Goal: Task Accomplishment & Management: Manage account settings

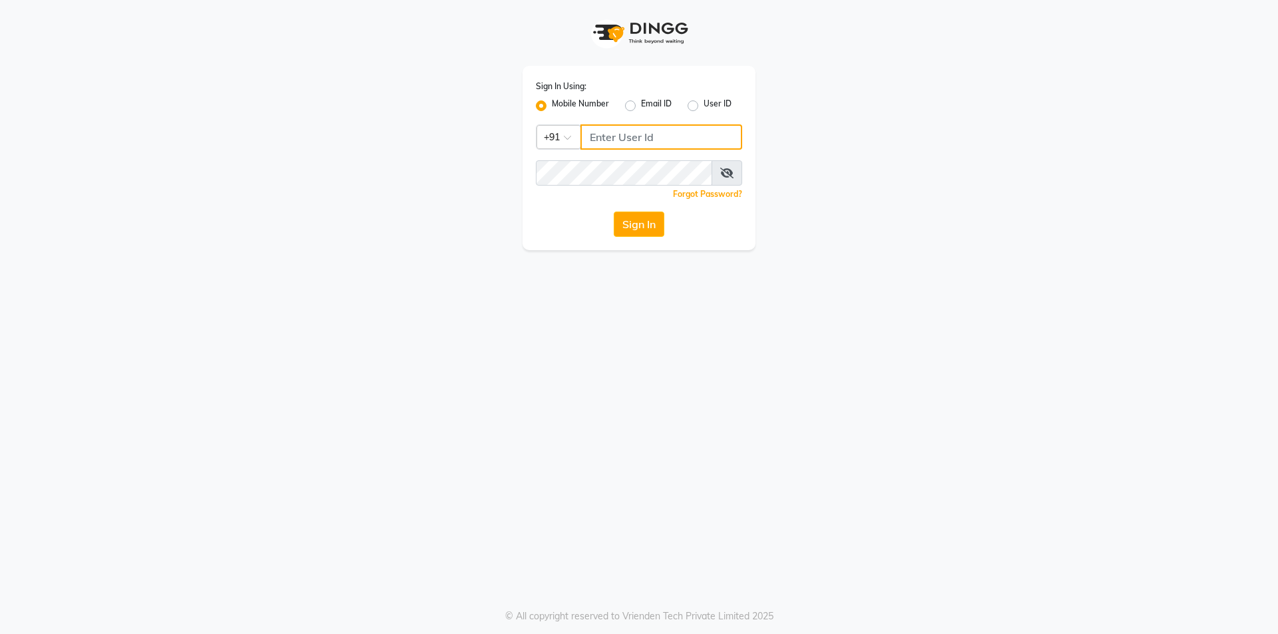
click at [622, 138] on input "Username" at bounding box center [661, 136] width 162 height 25
type input "8448268500"
click at [636, 216] on button "Sign In" at bounding box center [639, 224] width 51 height 25
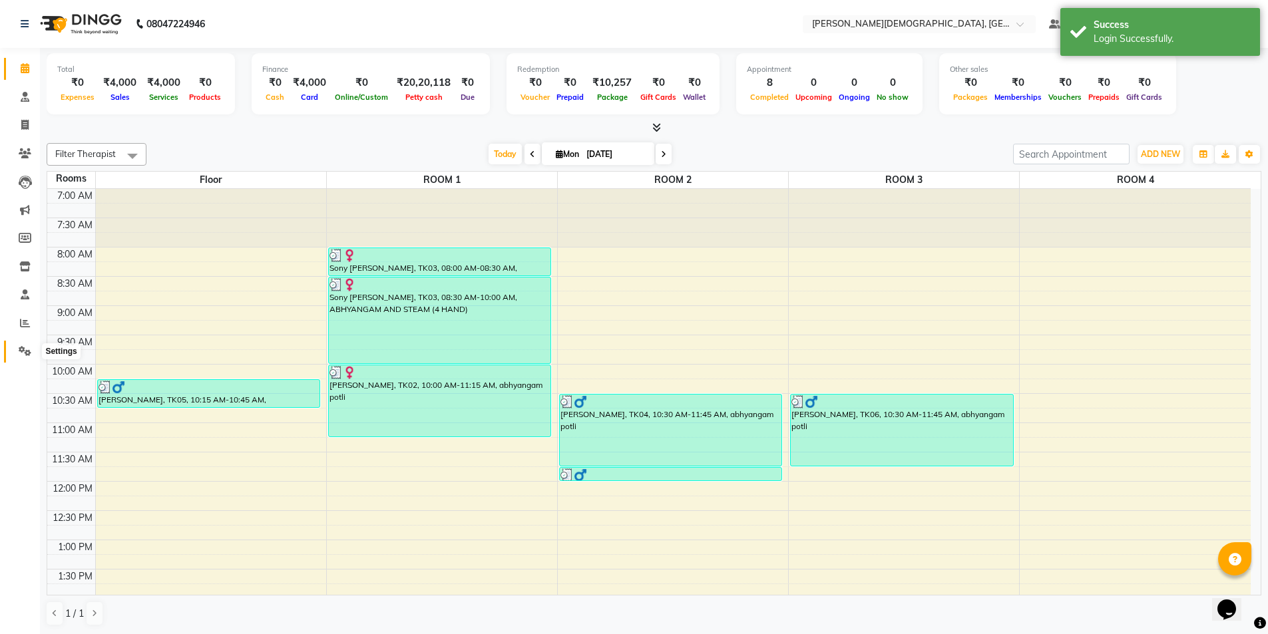
click at [29, 349] on icon at bounding box center [25, 351] width 13 height 10
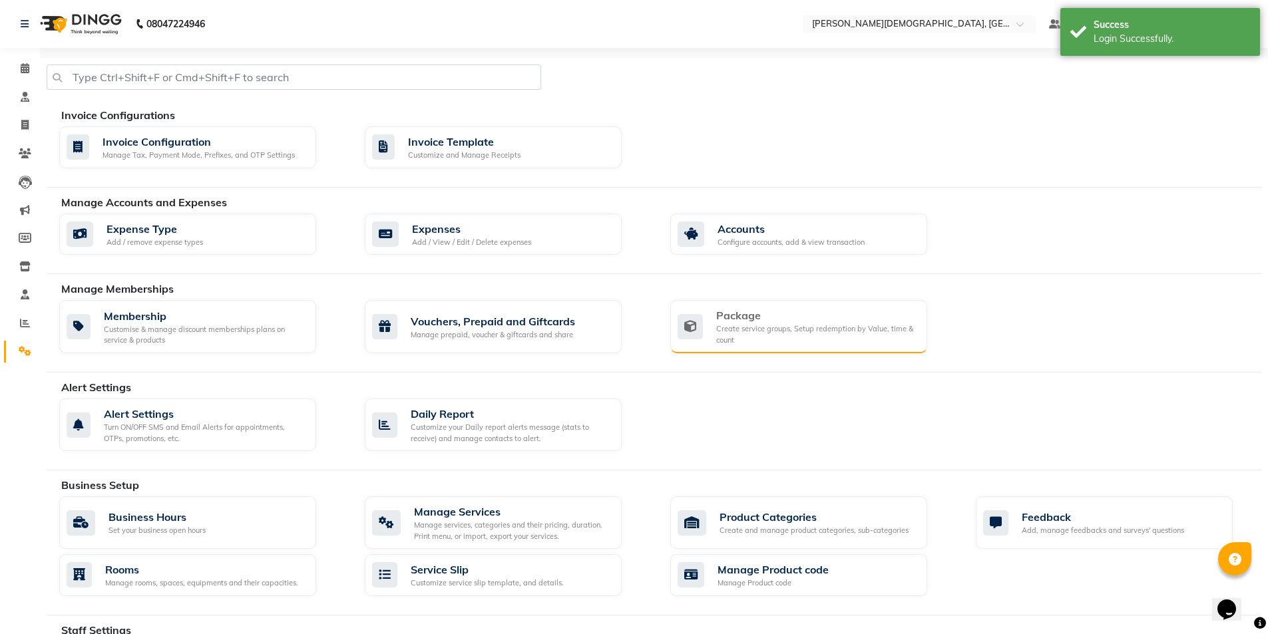
click at [714, 326] on div "Package Create service groups, Setup redemption by Value, time & count" at bounding box center [796, 326] width 239 height 38
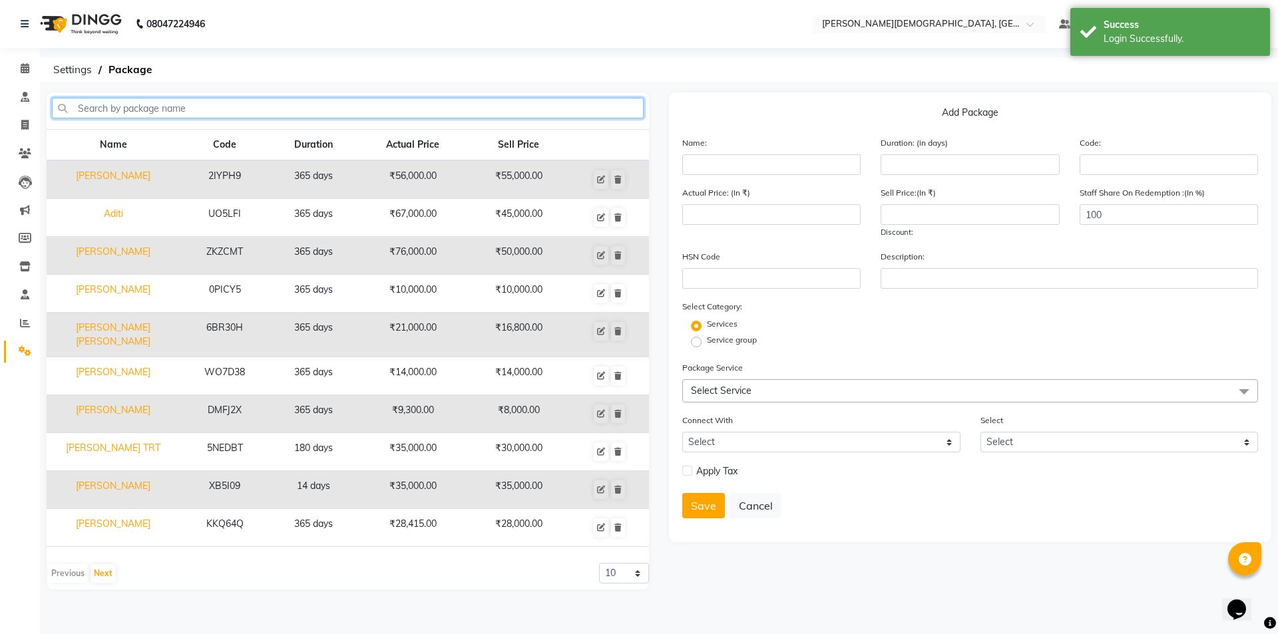
click at [419, 112] on input "text" at bounding box center [348, 108] width 592 height 21
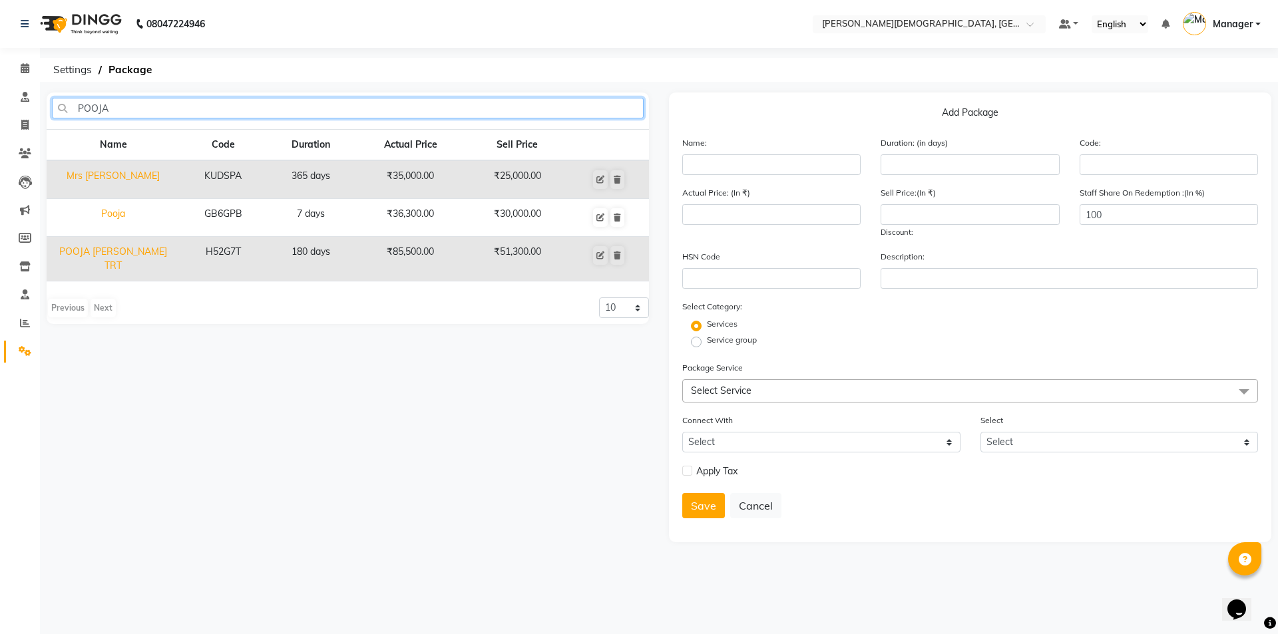
type input "POOJA"
click at [116, 214] on td "Pooja" at bounding box center [113, 218] width 133 height 38
type input "Pooja"
type input "7"
type input "GB6GPB"
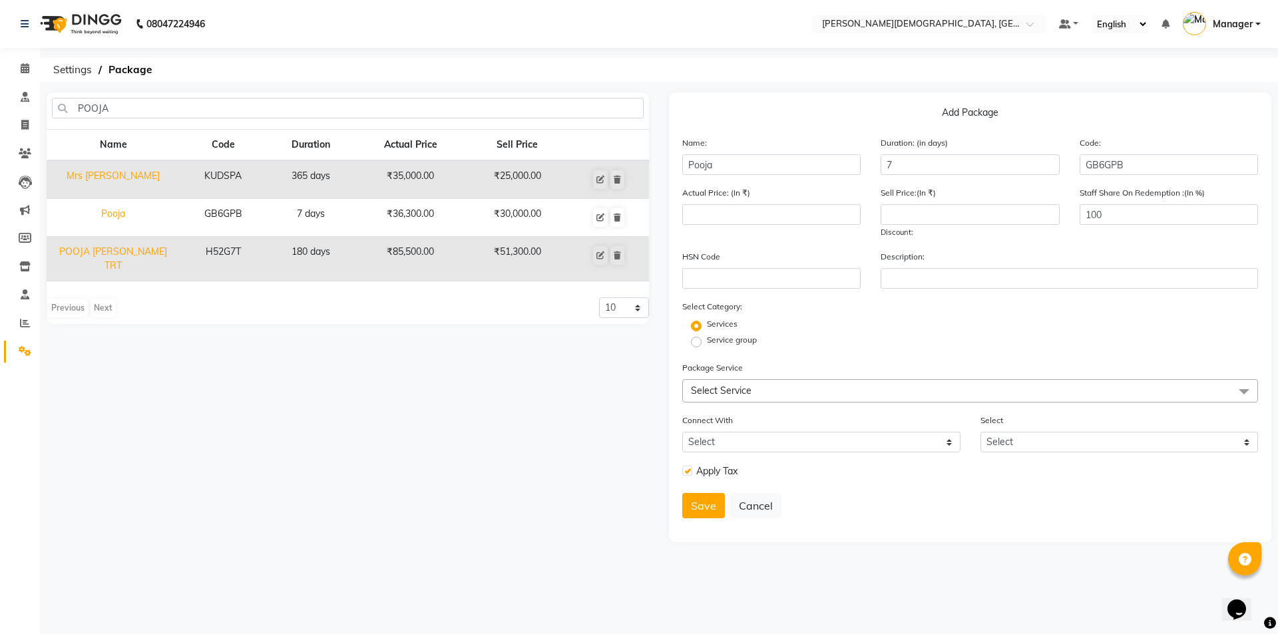
type input "36300"
type input "30000"
checkbox input "true"
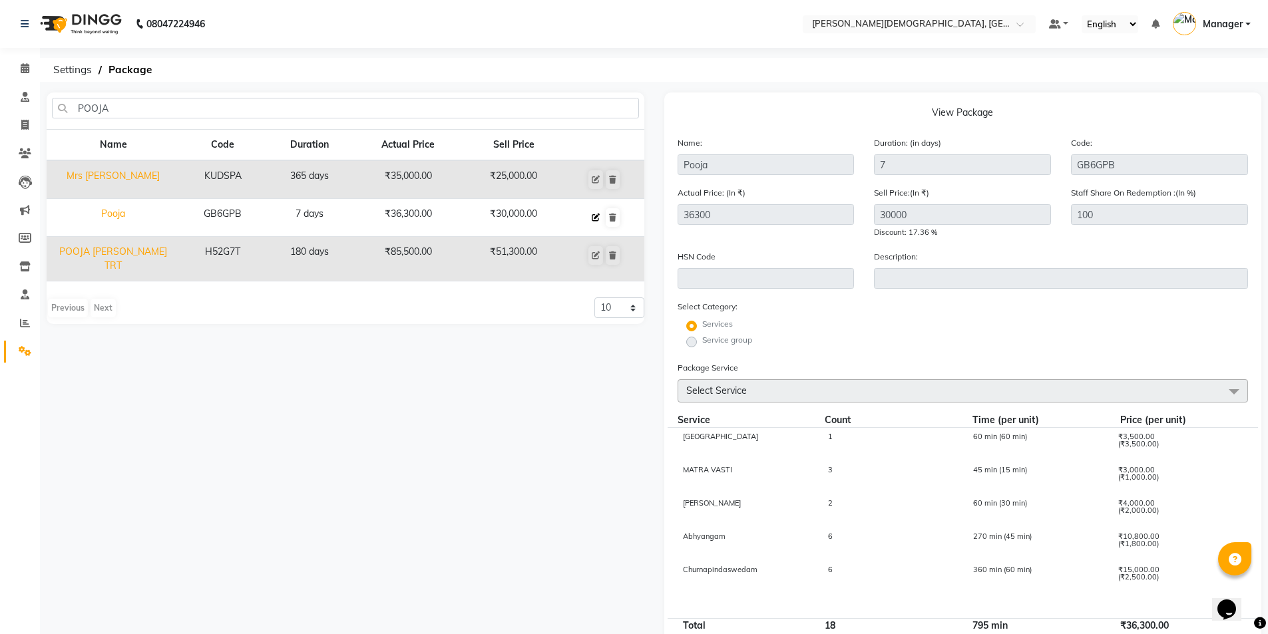
click at [594, 220] on icon at bounding box center [596, 218] width 8 height 8
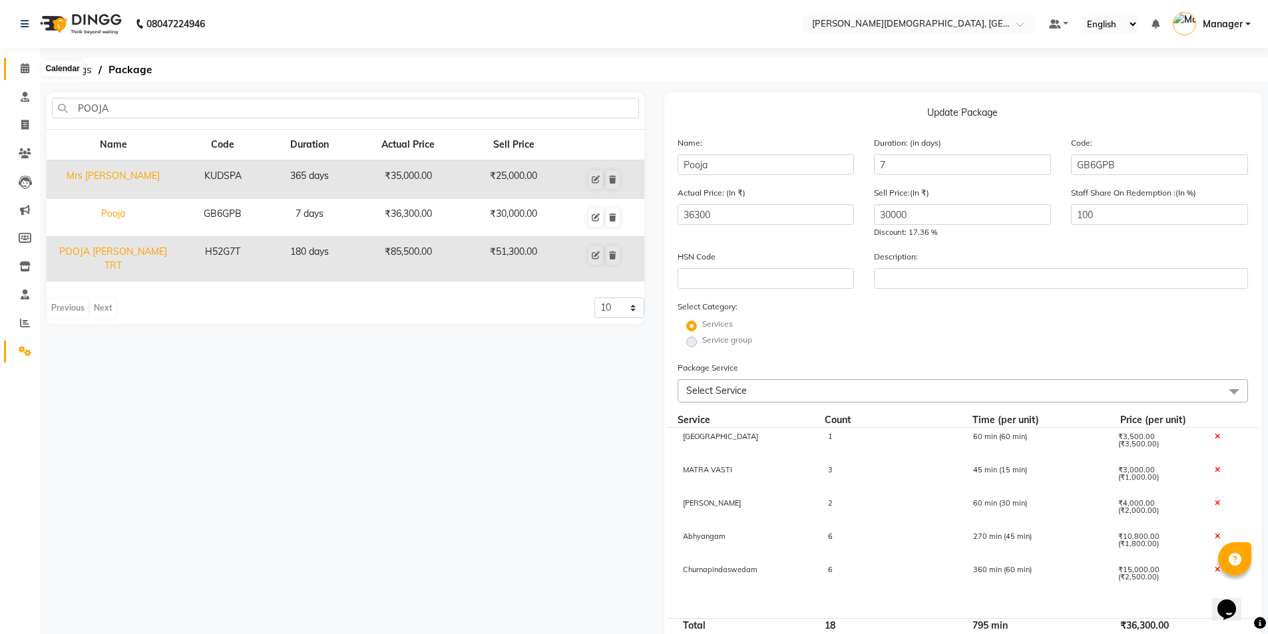
click at [25, 73] on icon at bounding box center [25, 68] width 9 height 10
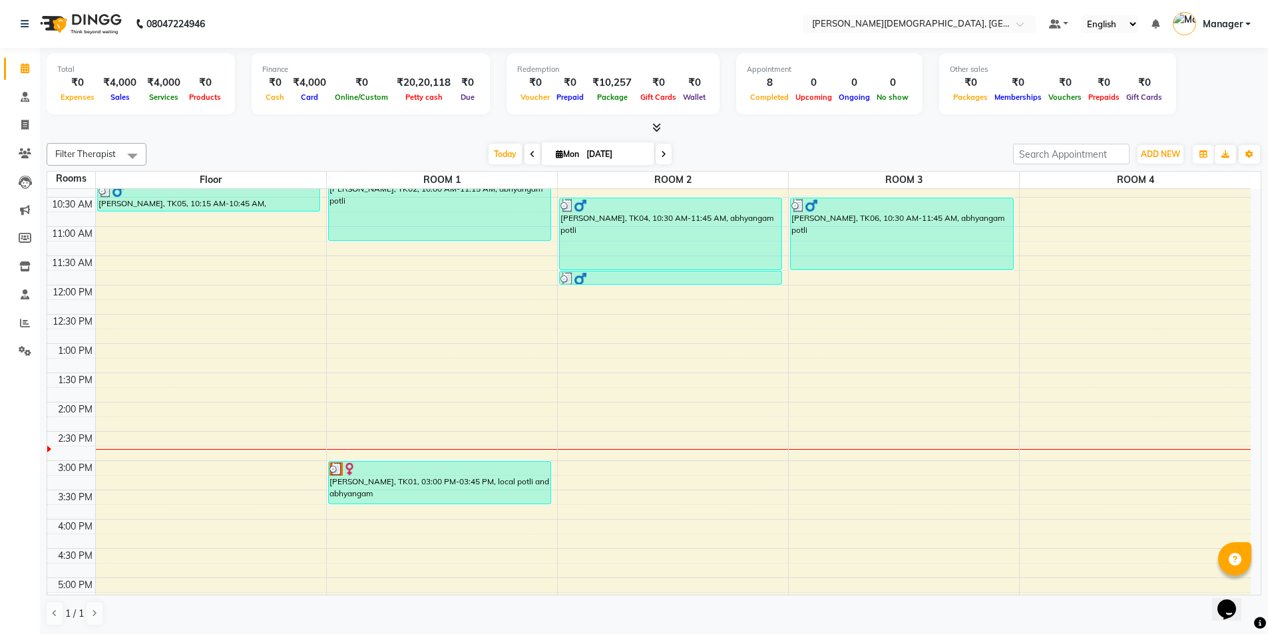
scroll to position [200, 0]
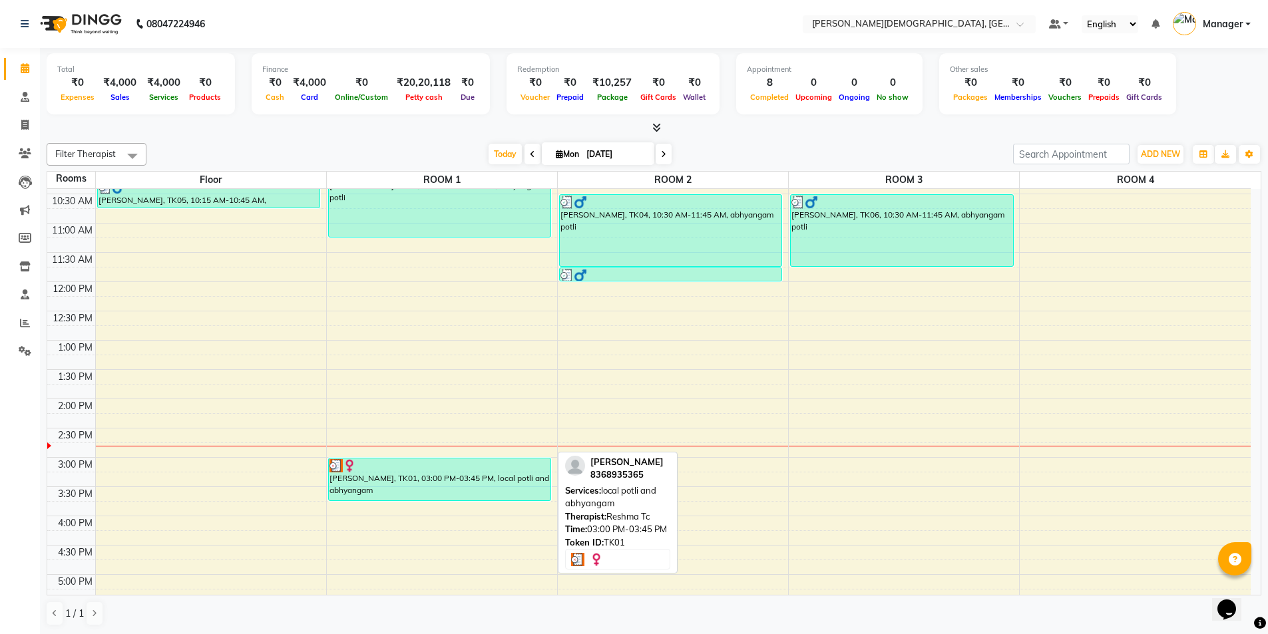
click at [459, 480] on div "[PERSON_NAME], TK01, 03:00 PM-03:45 PM, local potli and abhyangam" at bounding box center [440, 479] width 222 height 42
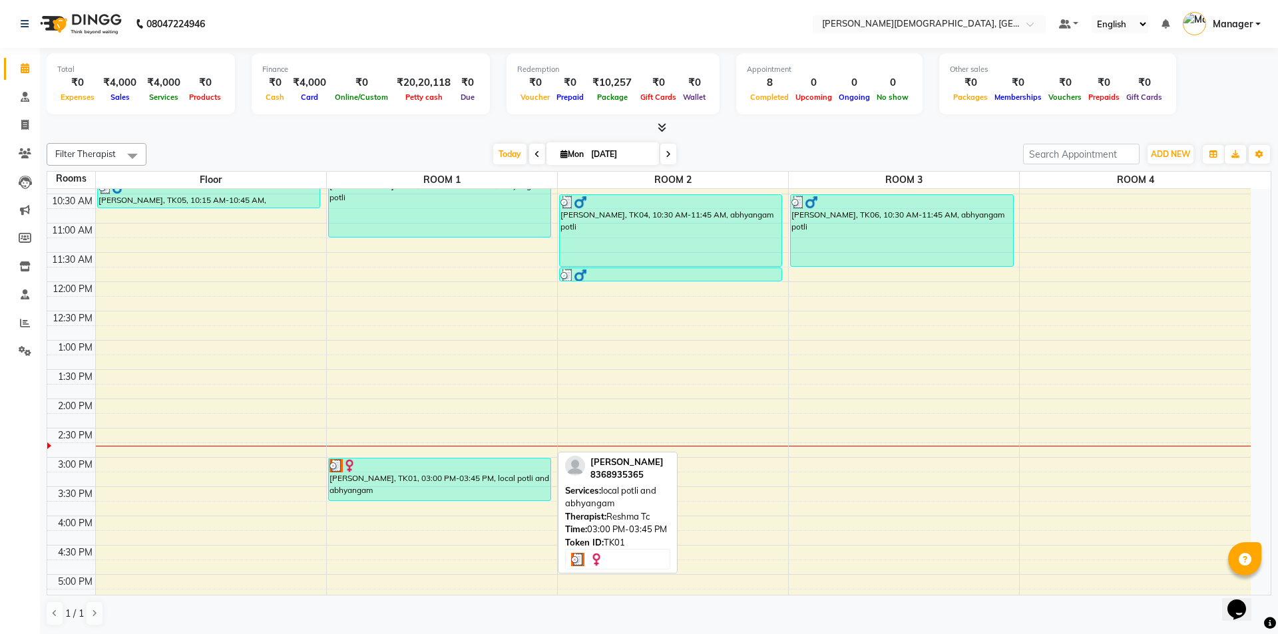
select select "3"
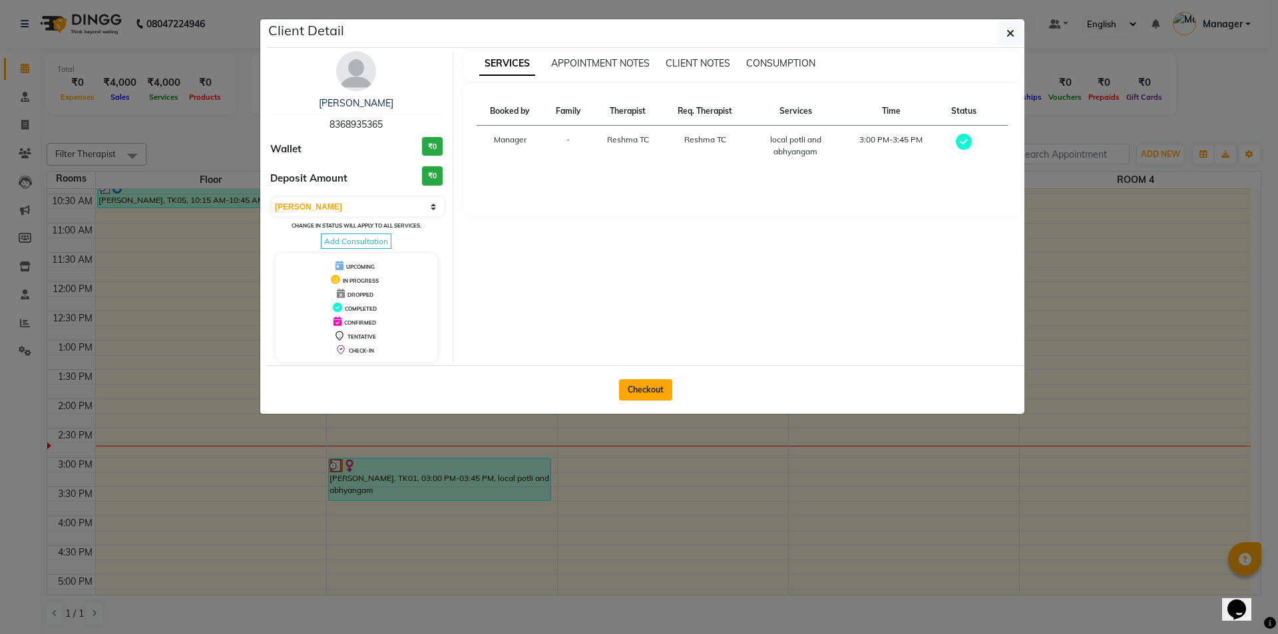
click at [634, 392] on button "Checkout" at bounding box center [645, 389] width 53 height 21
select select "service"
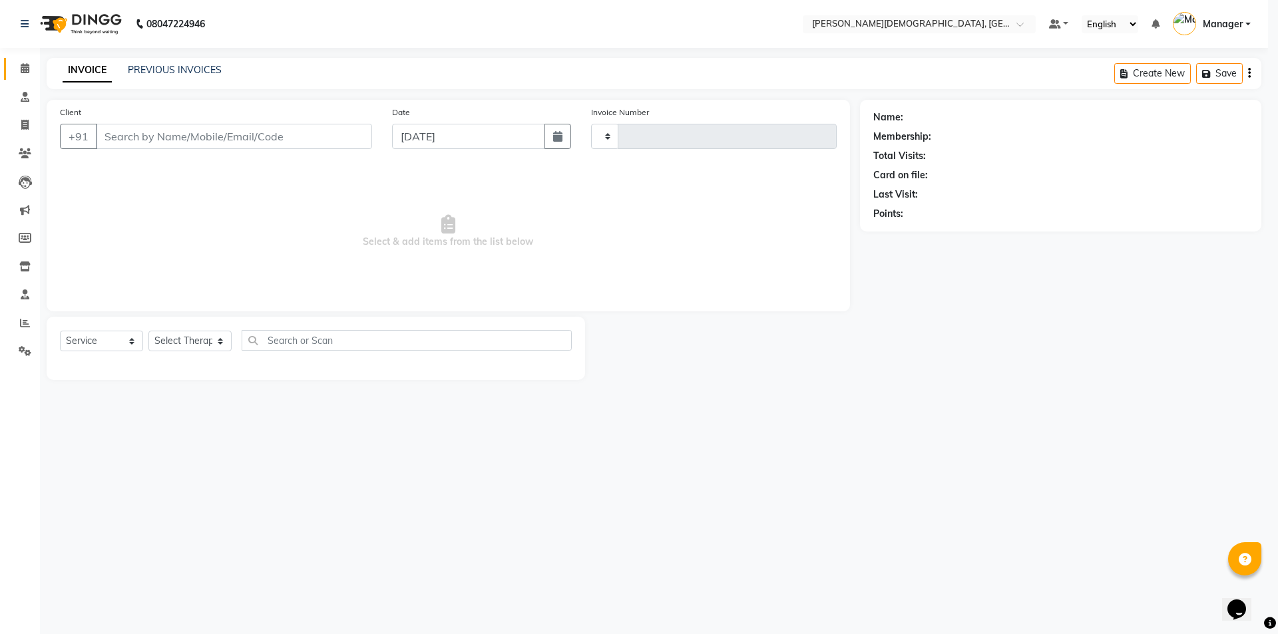
type input "1275"
select select "5573"
select select "membership"
select select "39593"
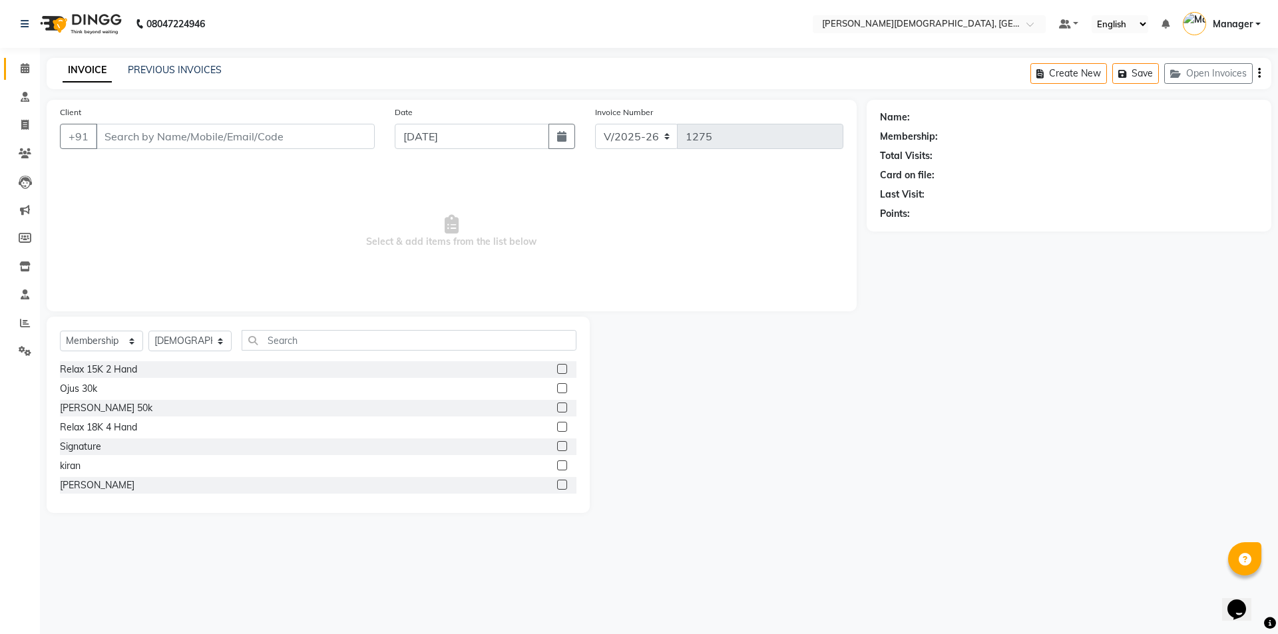
type input "8368935365"
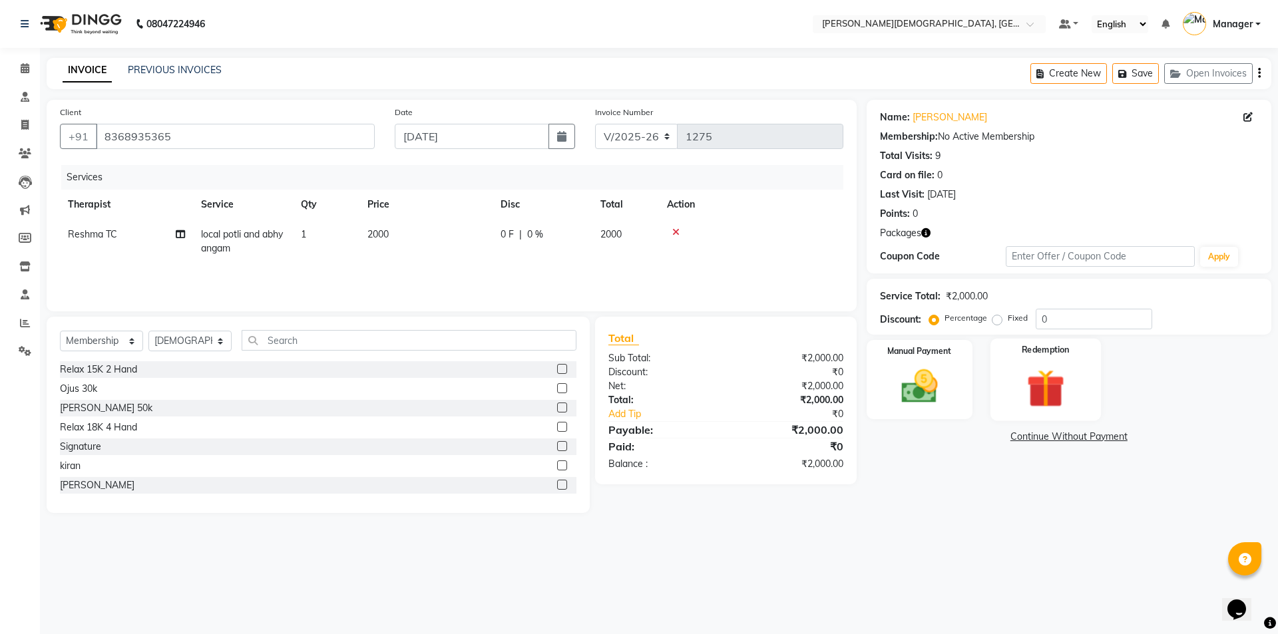
click at [1057, 403] on img at bounding box center [1045, 388] width 62 height 47
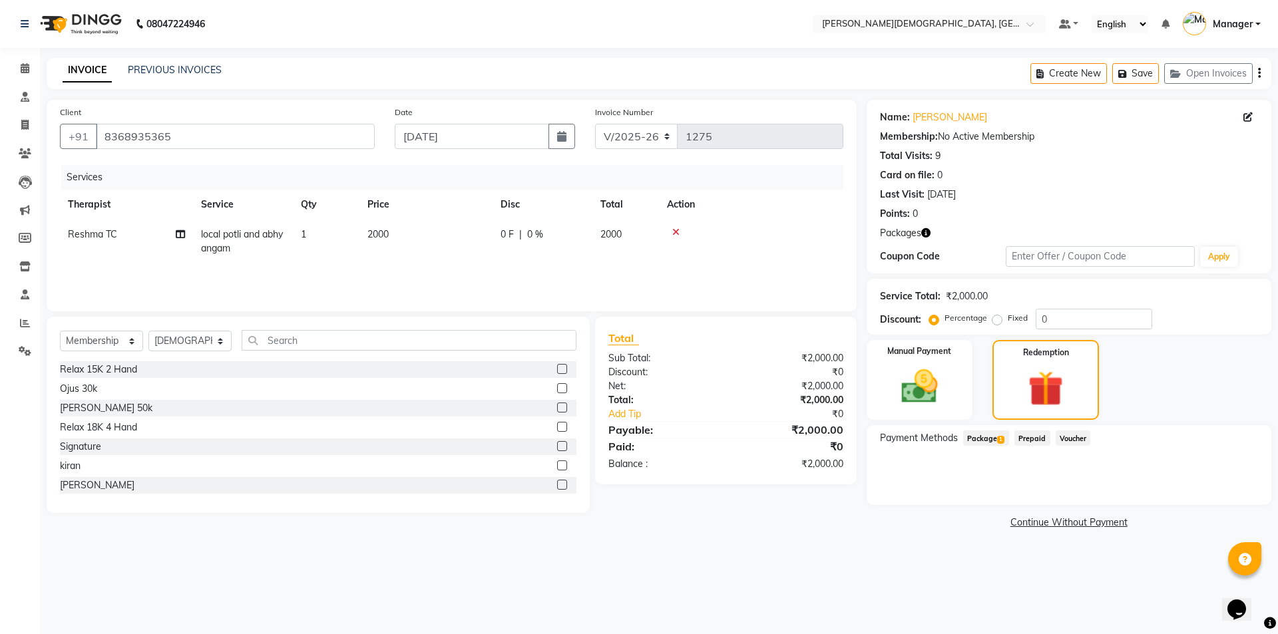
click at [984, 436] on span "Package 1" at bounding box center [986, 438] width 46 height 15
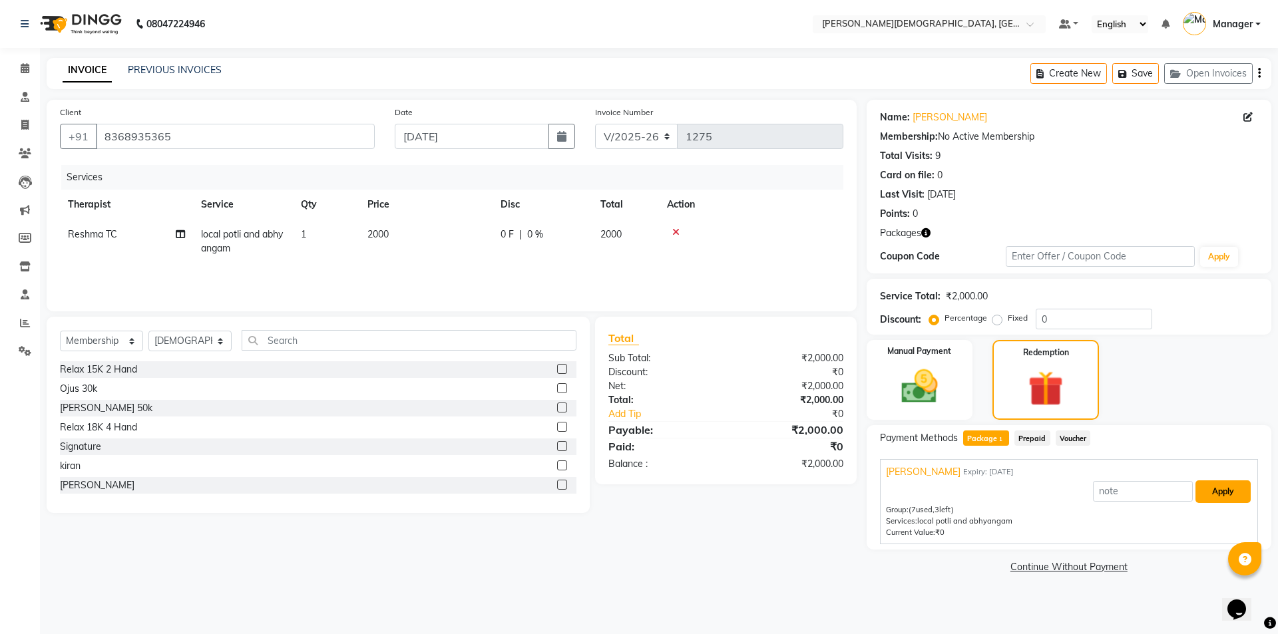
click at [1218, 496] on button "Apply" at bounding box center [1222, 491] width 55 height 23
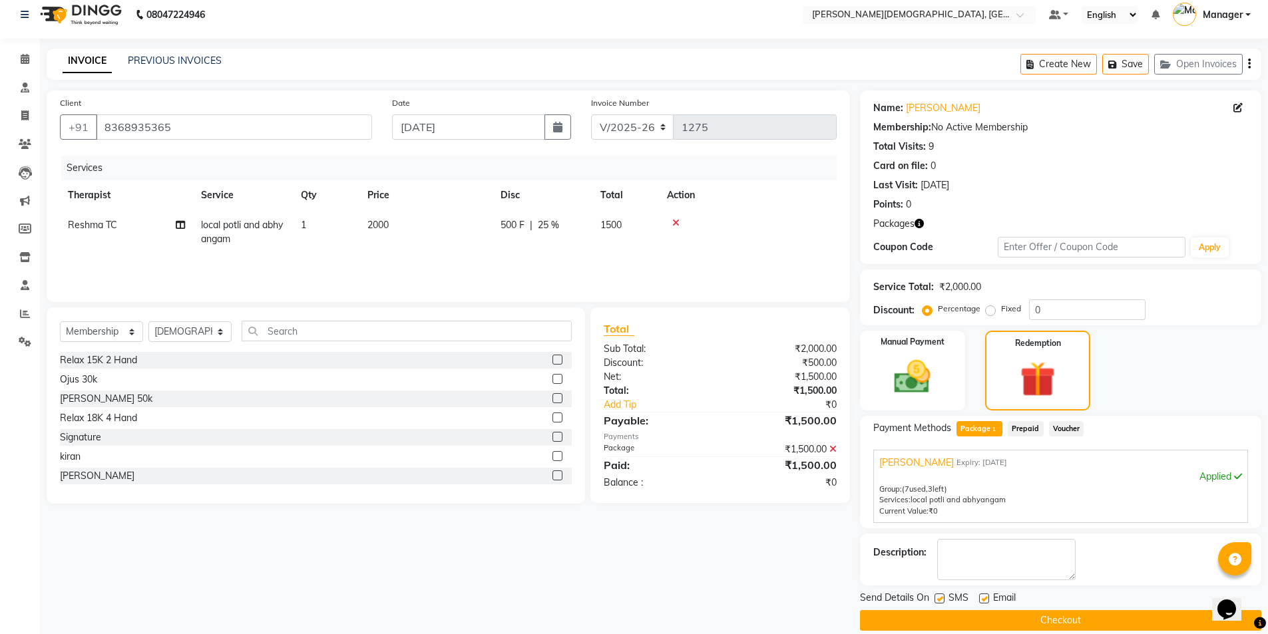
scroll to position [26, 0]
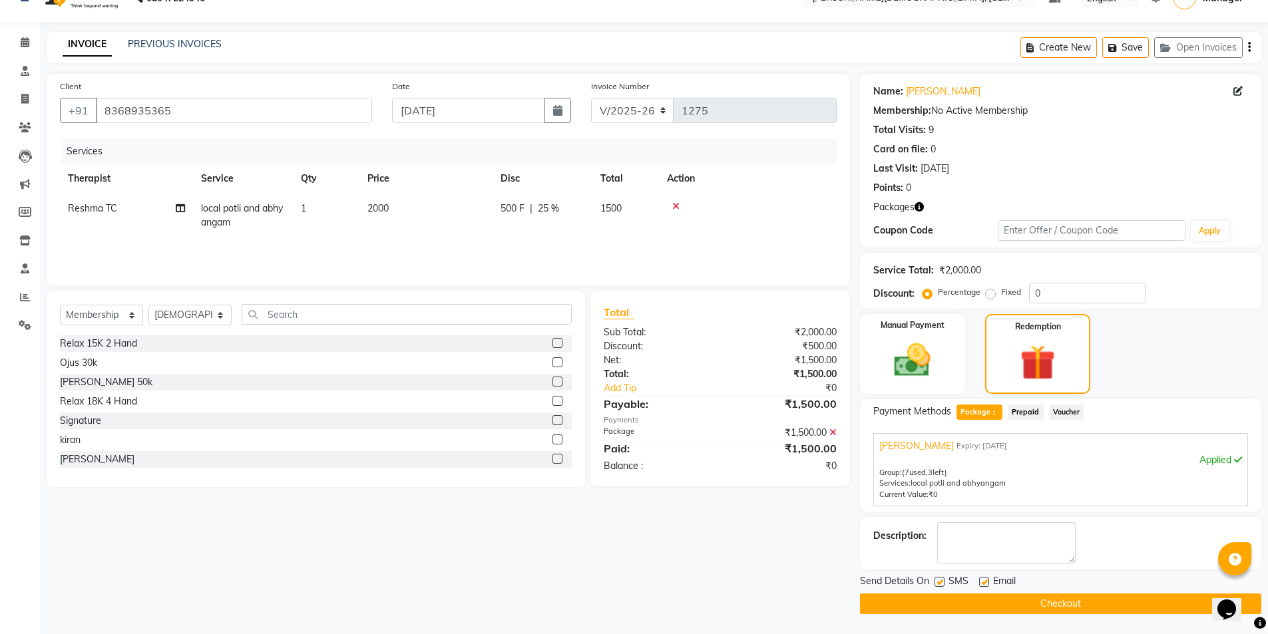
click at [936, 580] on label at bounding box center [939, 582] width 10 height 10
click at [936, 580] on input "checkbox" at bounding box center [938, 582] width 9 height 9
checkbox input "false"
click at [936, 599] on button "Checkout" at bounding box center [1060, 604] width 401 height 21
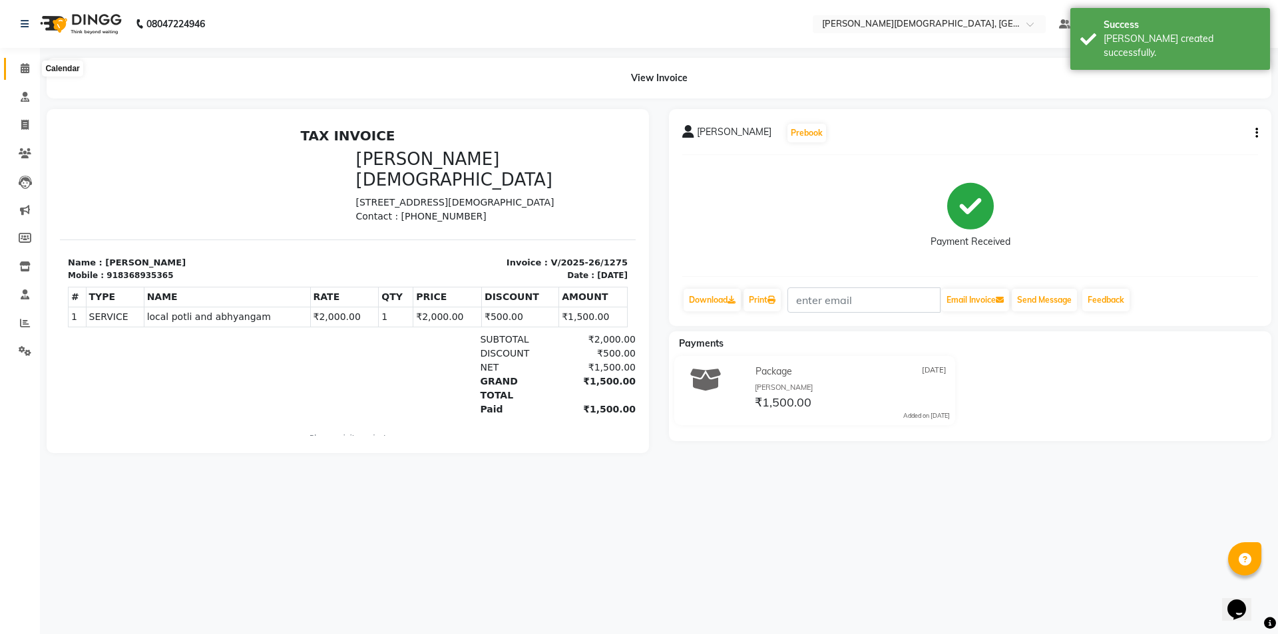
click at [21, 72] on icon at bounding box center [25, 68] width 9 height 10
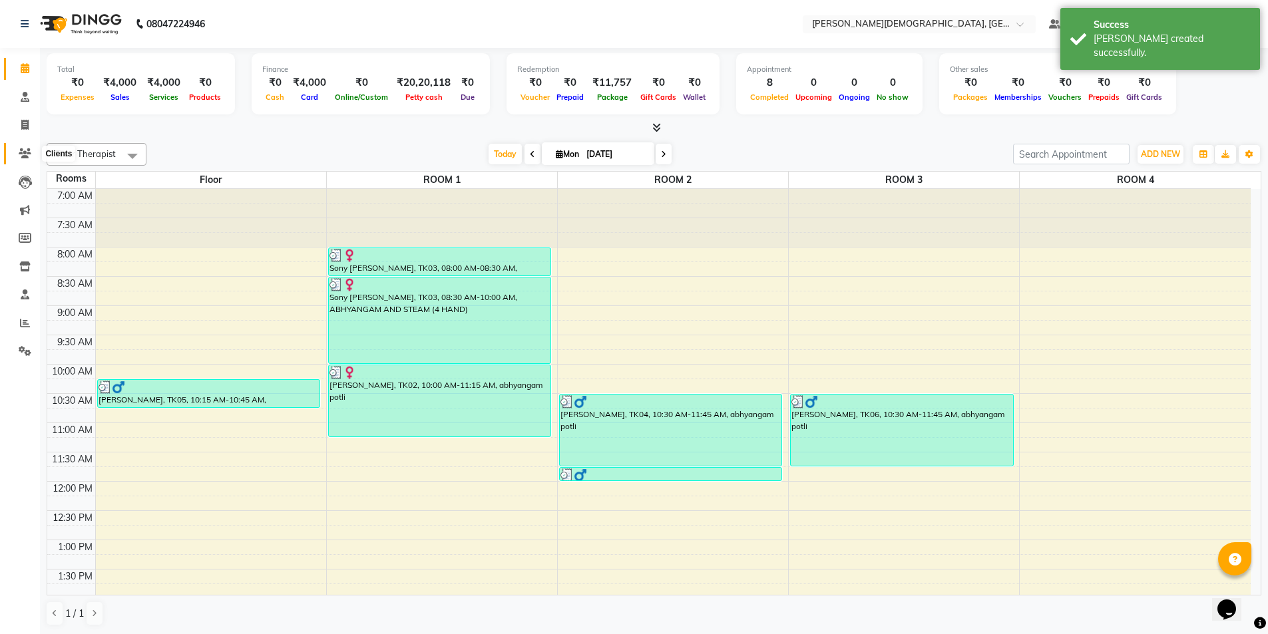
click at [30, 155] on icon at bounding box center [25, 153] width 13 height 10
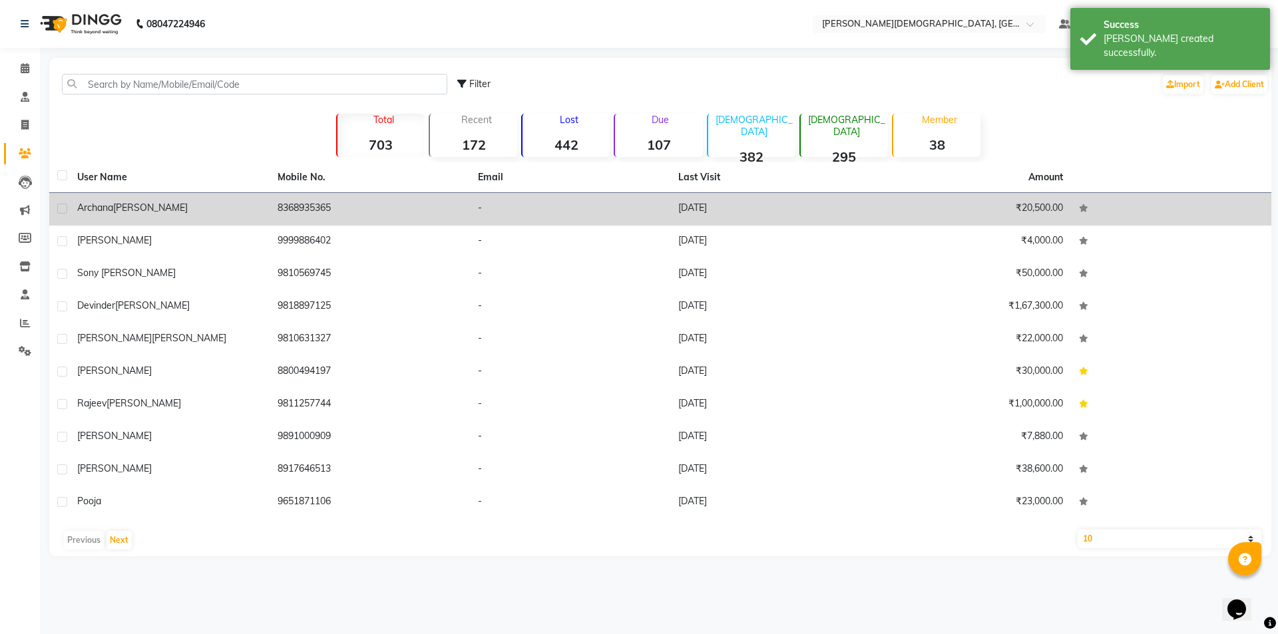
click at [254, 214] on div "[PERSON_NAME]" at bounding box center [169, 208] width 184 height 14
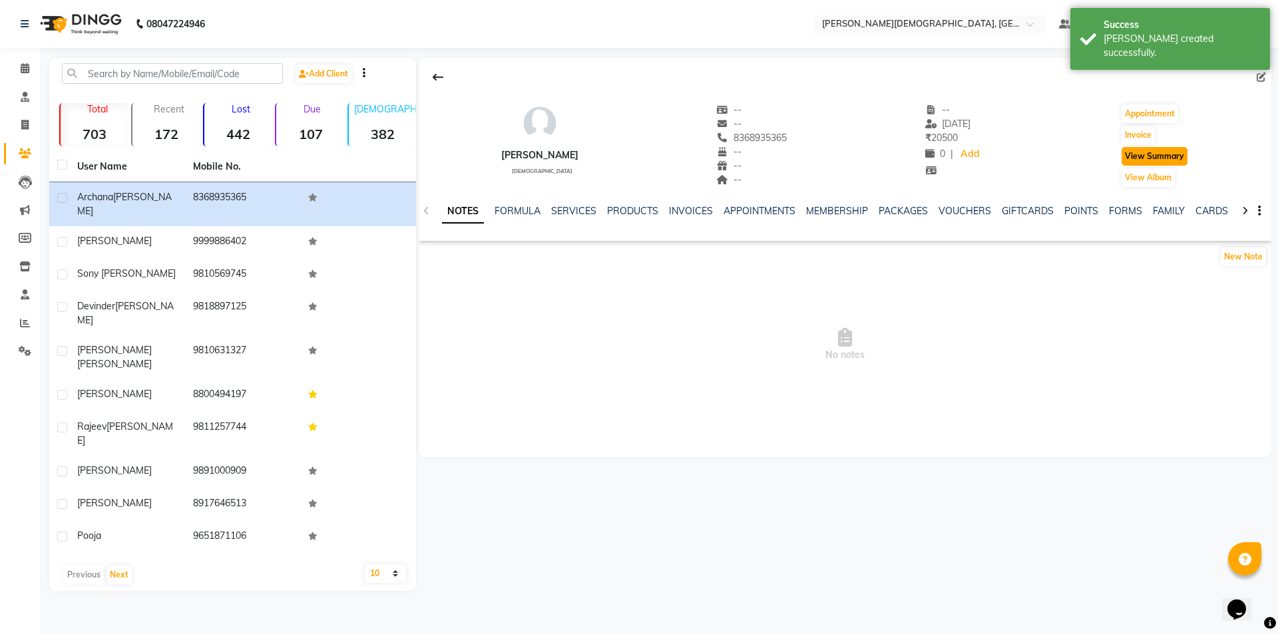
click at [1169, 155] on button "View Summary" at bounding box center [1154, 156] width 66 height 19
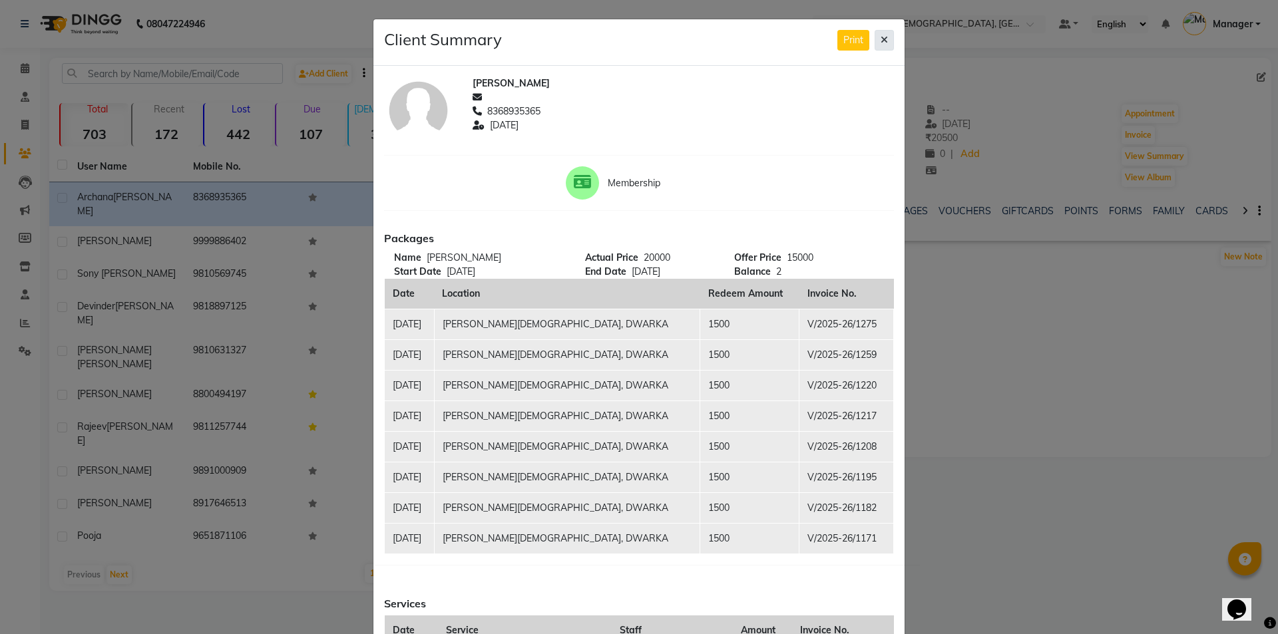
click at [880, 37] on icon at bounding box center [883, 39] width 7 height 9
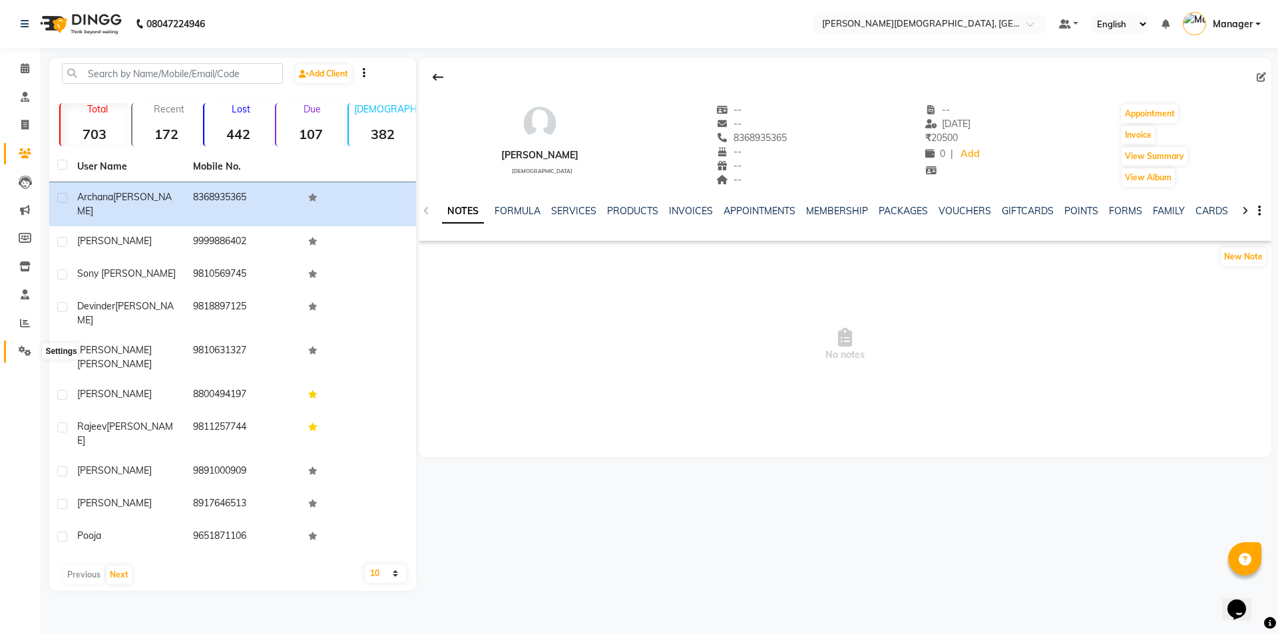
click at [24, 351] on icon at bounding box center [25, 351] width 13 height 10
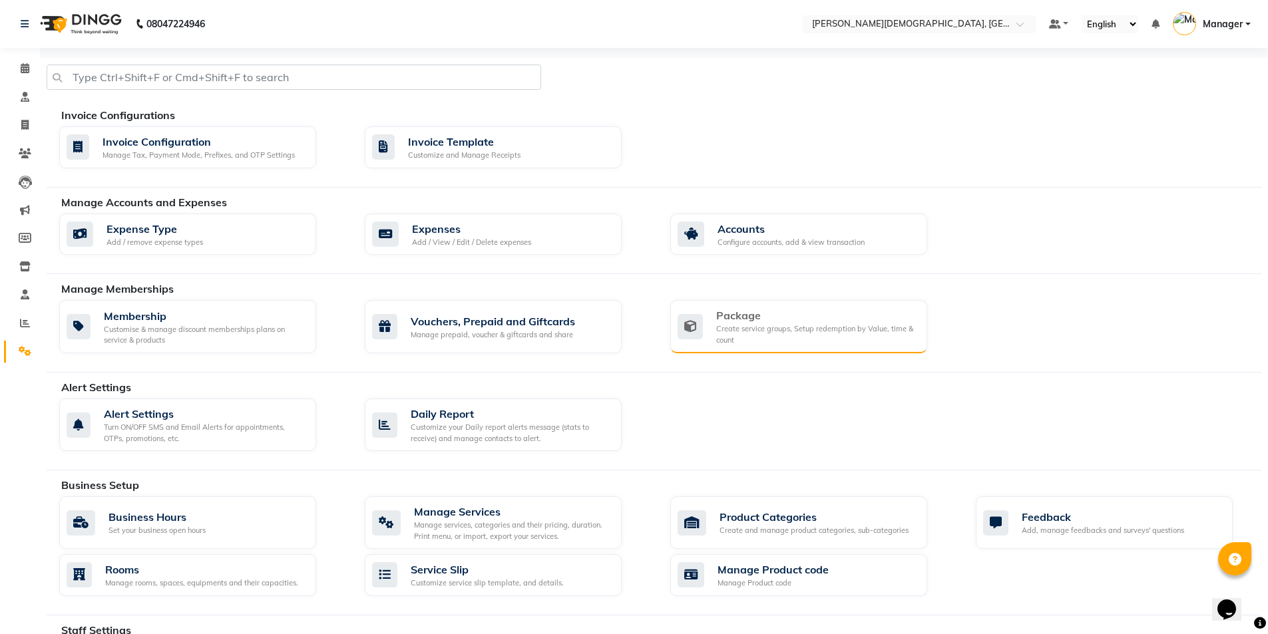
click at [692, 334] on icon at bounding box center [689, 326] width 25 height 25
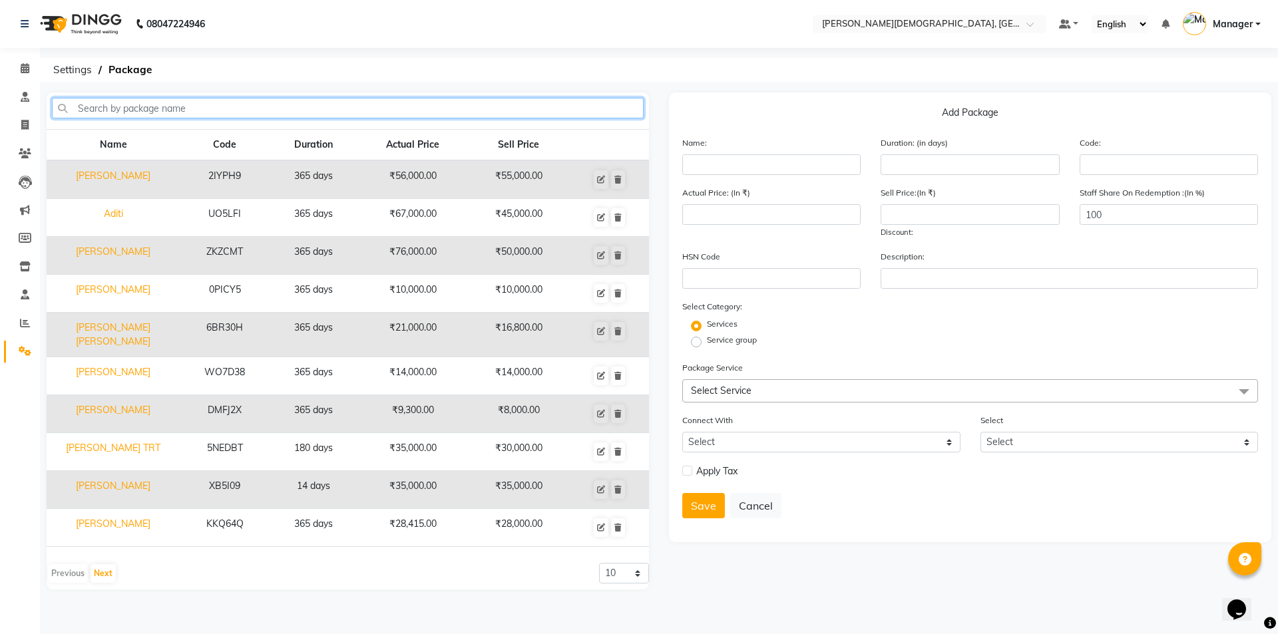
click at [158, 106] on input "text" at bounding box center [348, 108] width 592 height 21
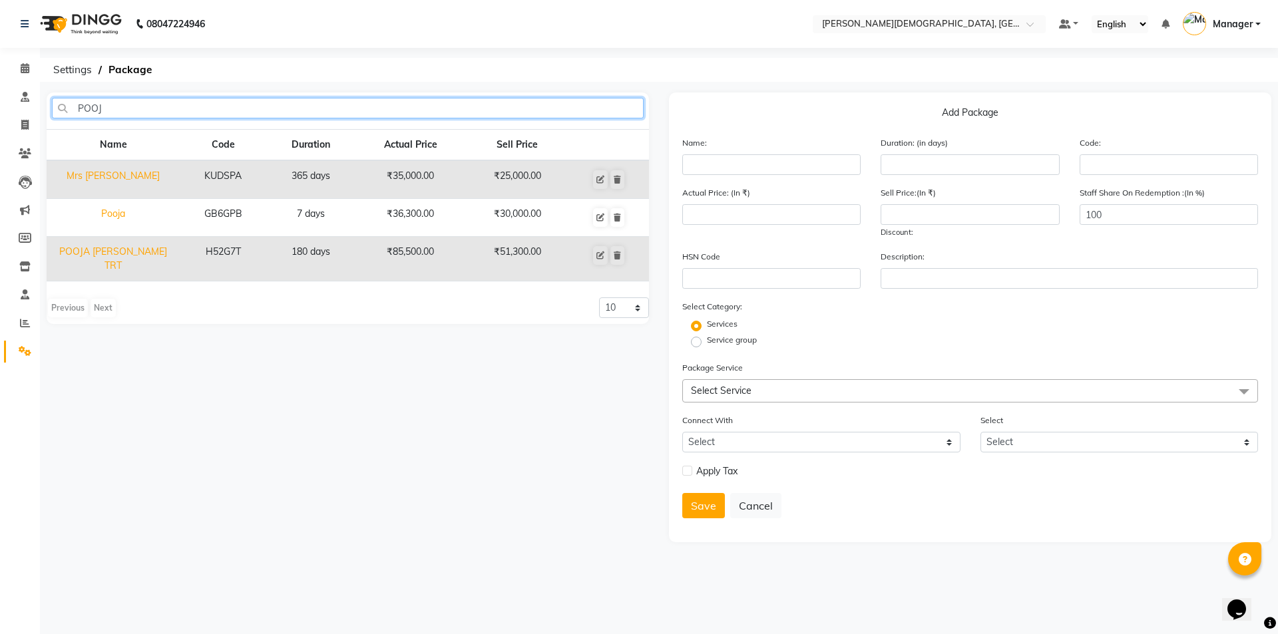
type input "POOJ"
click at [119, 211] on td "Pooja" at bounding box center [113, 218] width 133 height 38
type input "Pooja"
type input "7"
type input "GB6GPB"
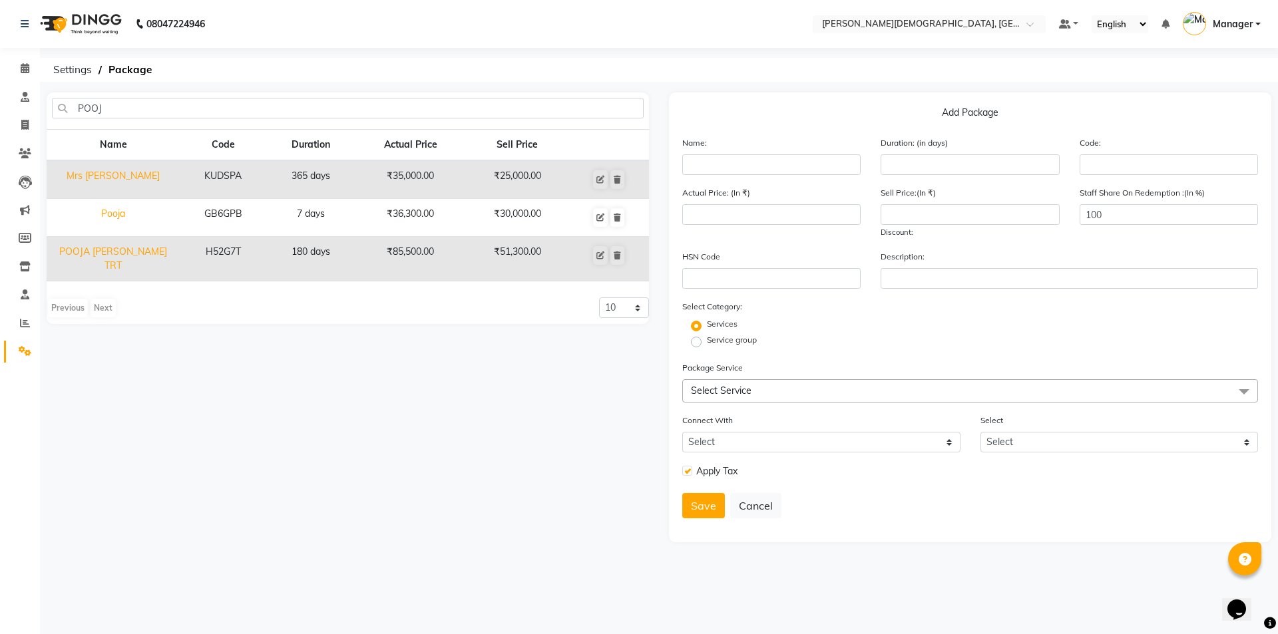
type input "36300"
type input "30000"
checkbox input "true"
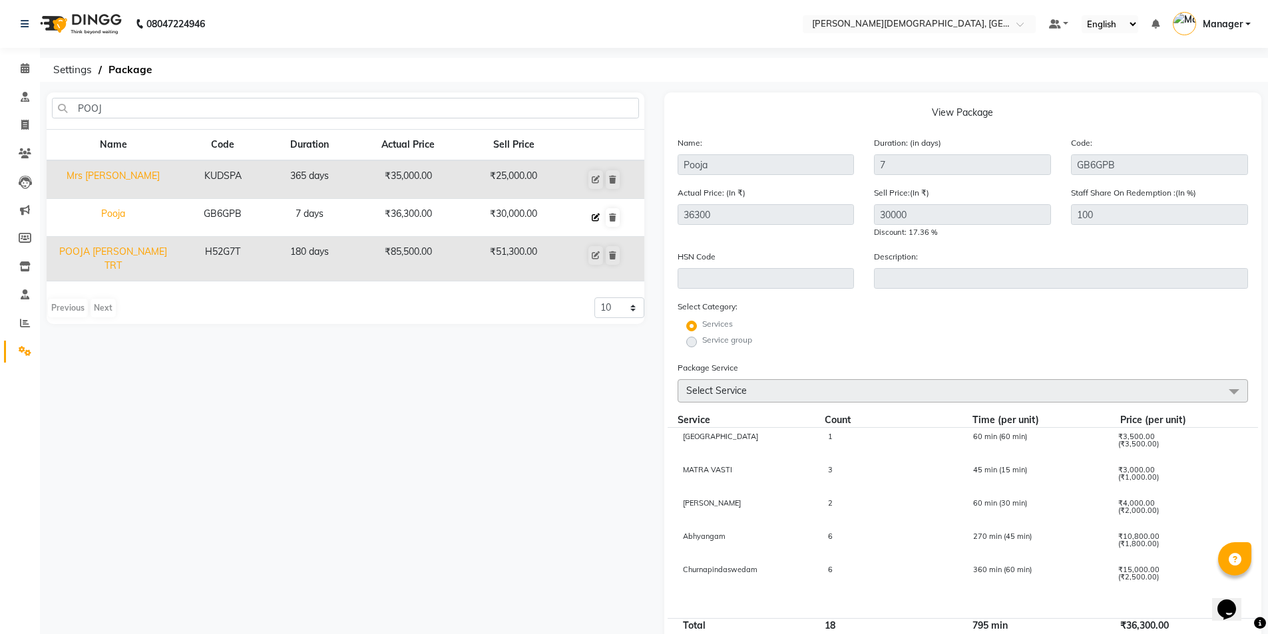
click at [597, 216] on icon at bounding box center [596, 218] width 8 height 8
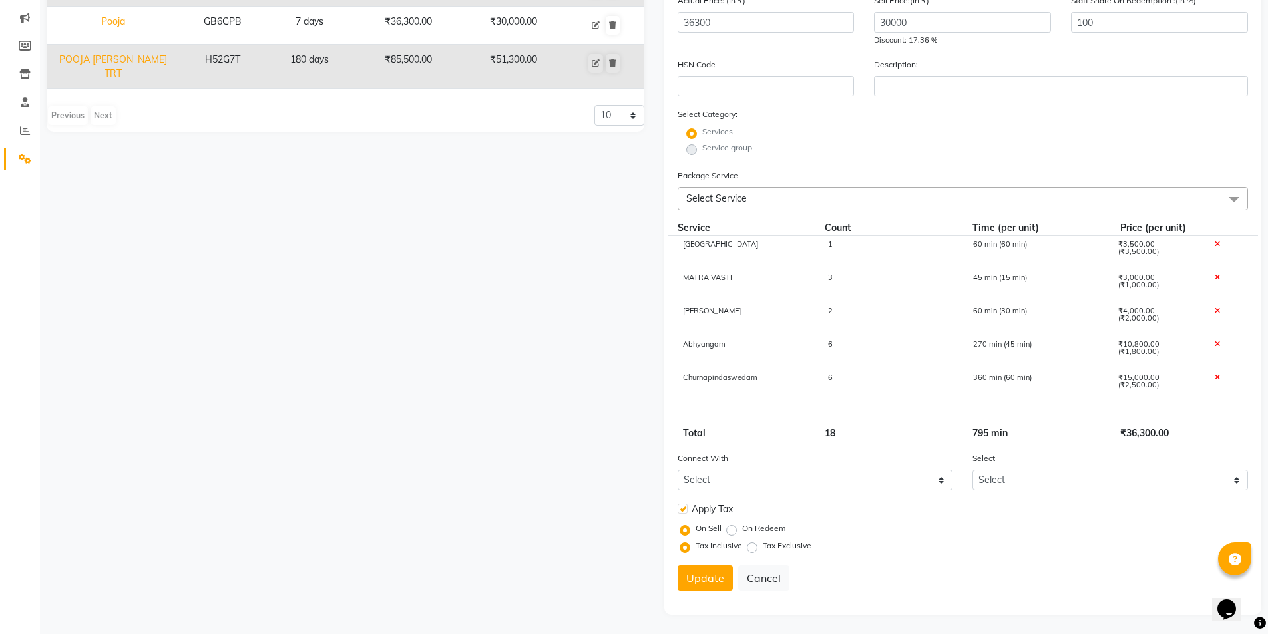
scroll to position [193, 0]
click at [840, 340] on div "6" at bounding box center [889, 351] width 145 height 23
click at [855, 348] on input "6" at bounding box center [889, 350] width 125 height 21
type input "5"
type input "34500"
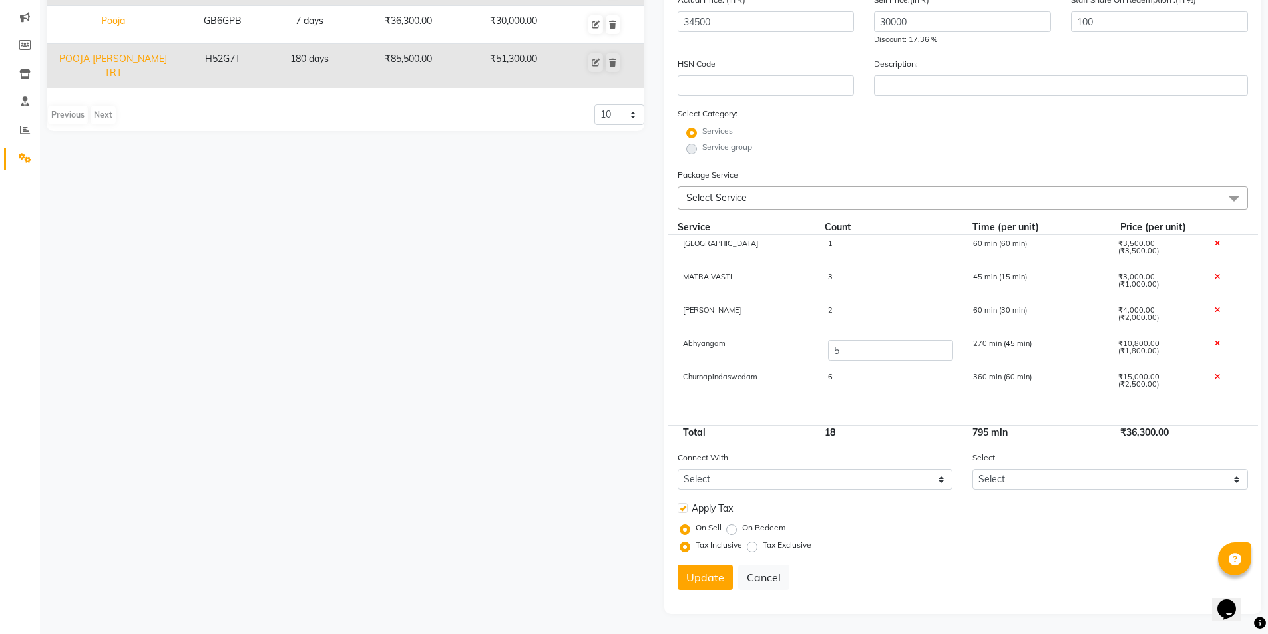
click at [853, 384] on div "6" at bounding box center [889, 384] width 145 height 23
click at [862, 379] on input "6" at bounding box center [889, 383] width 125 height 21
type input "5"
type input "32000"
click at [910, 140] on div "Services" at bounding box center [962, 133] width 591 height 16
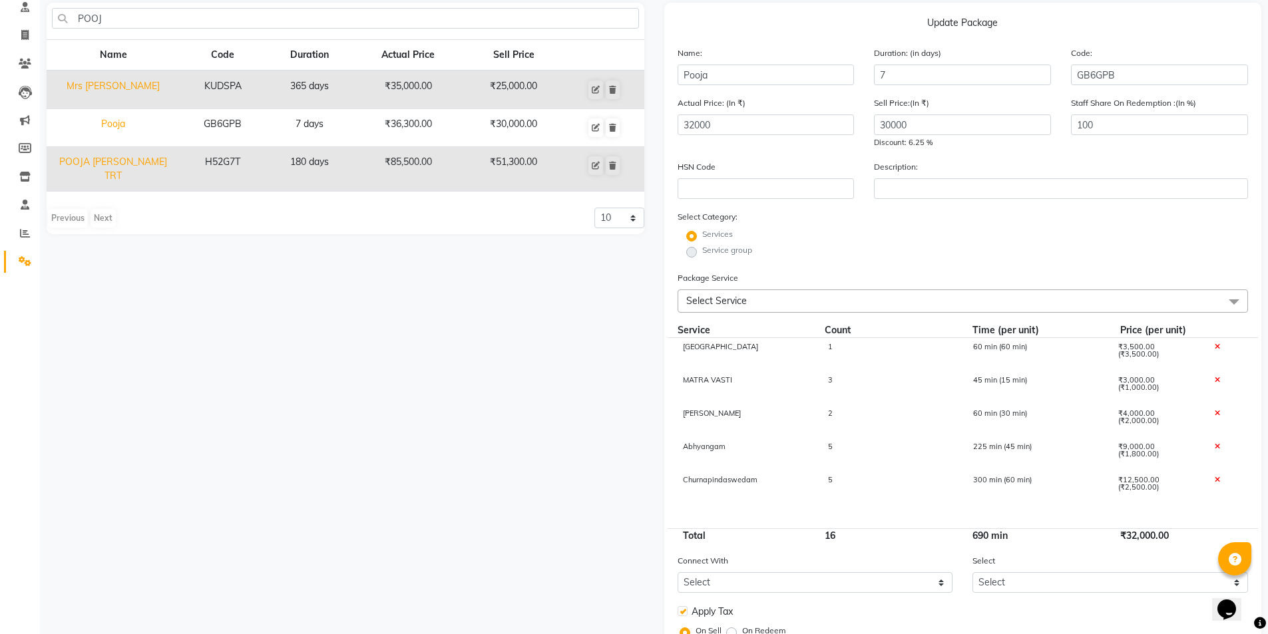
scroll to position [67, 0]
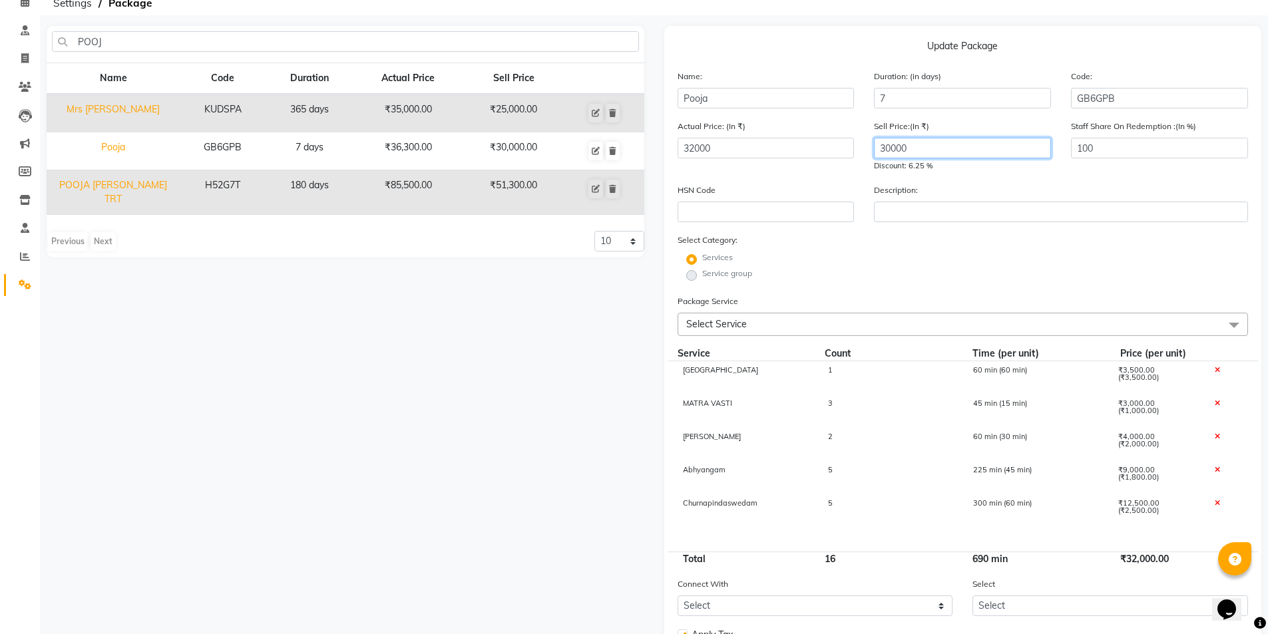
click at [896, 148] on input "30000" at bounding box center [962, 148] width 177 height 21
type input "25500"
click at [918, 257] on div "Services" at bounding box center [962, 260] width 591 height 16
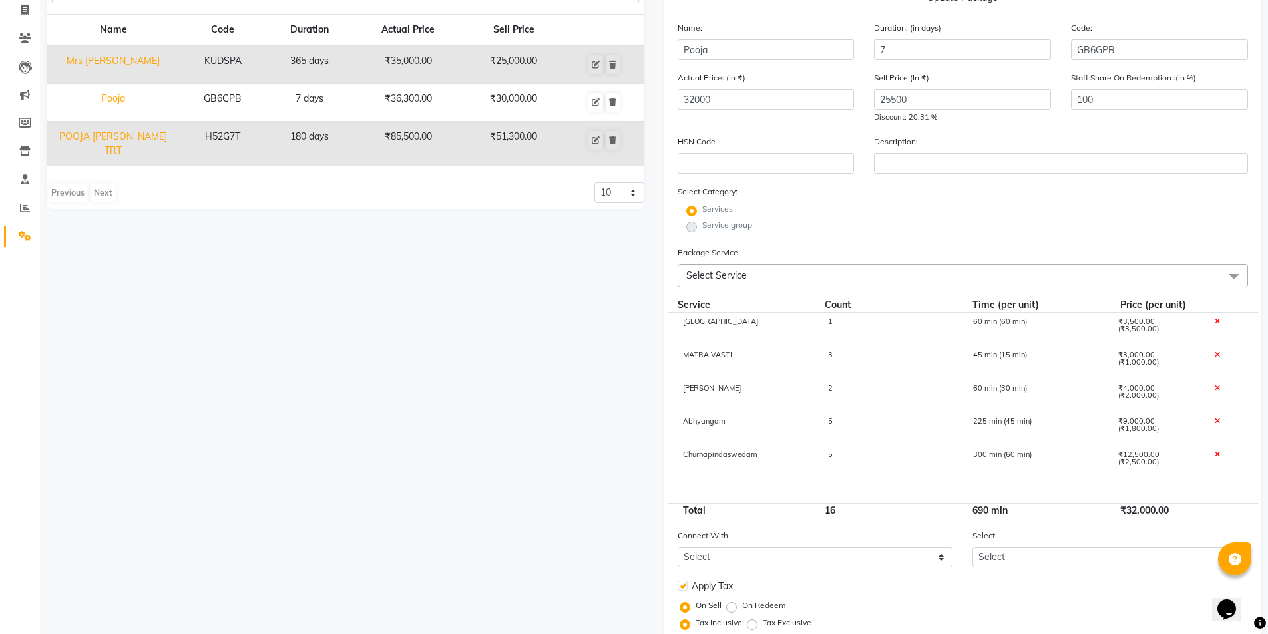
scroll to position [193, 0]
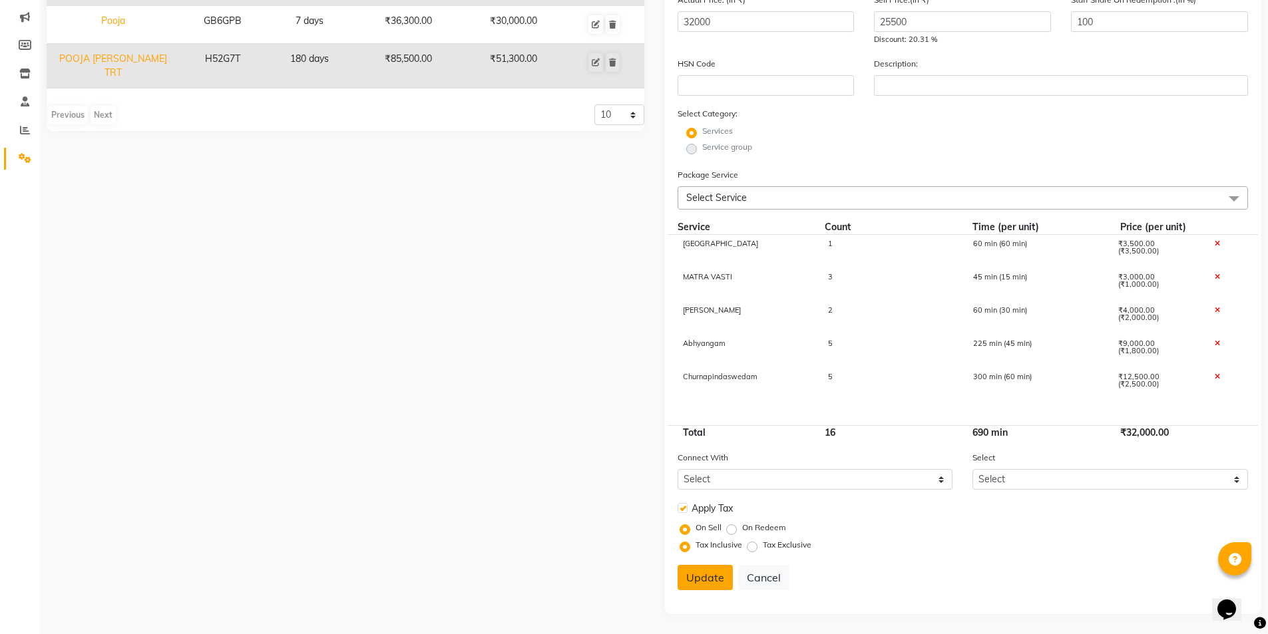
click at [693, 588] on button "Update" at bounding box center [704, 577] width 55 height 25
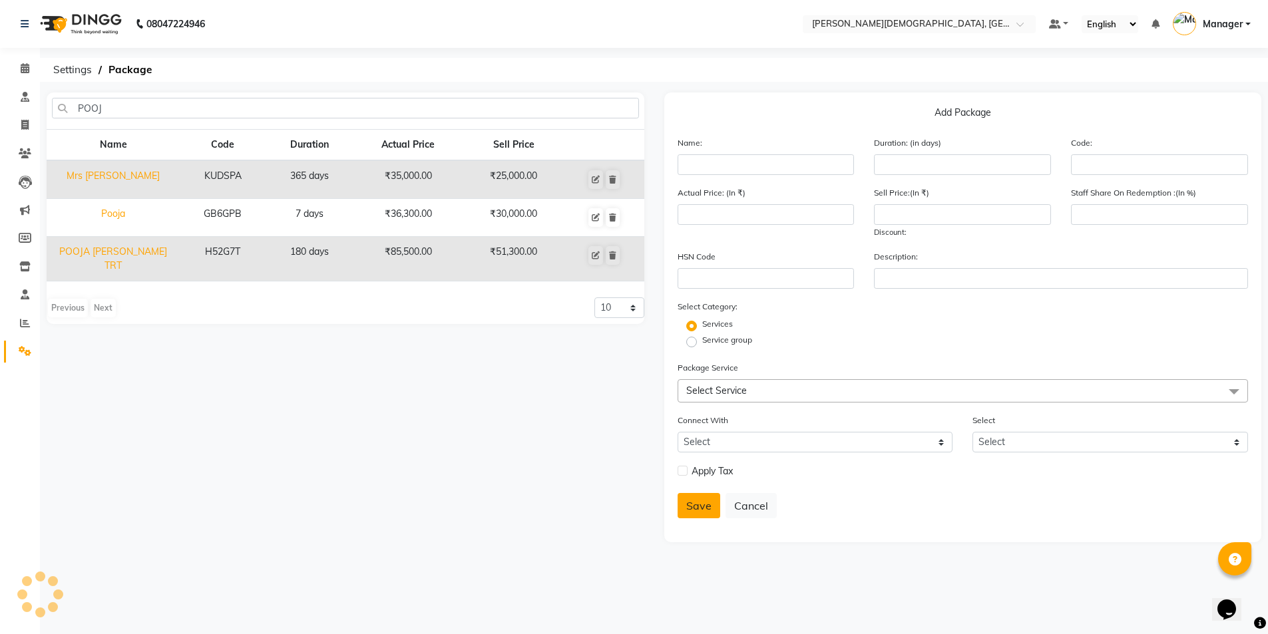
select select
checkbox input "false"
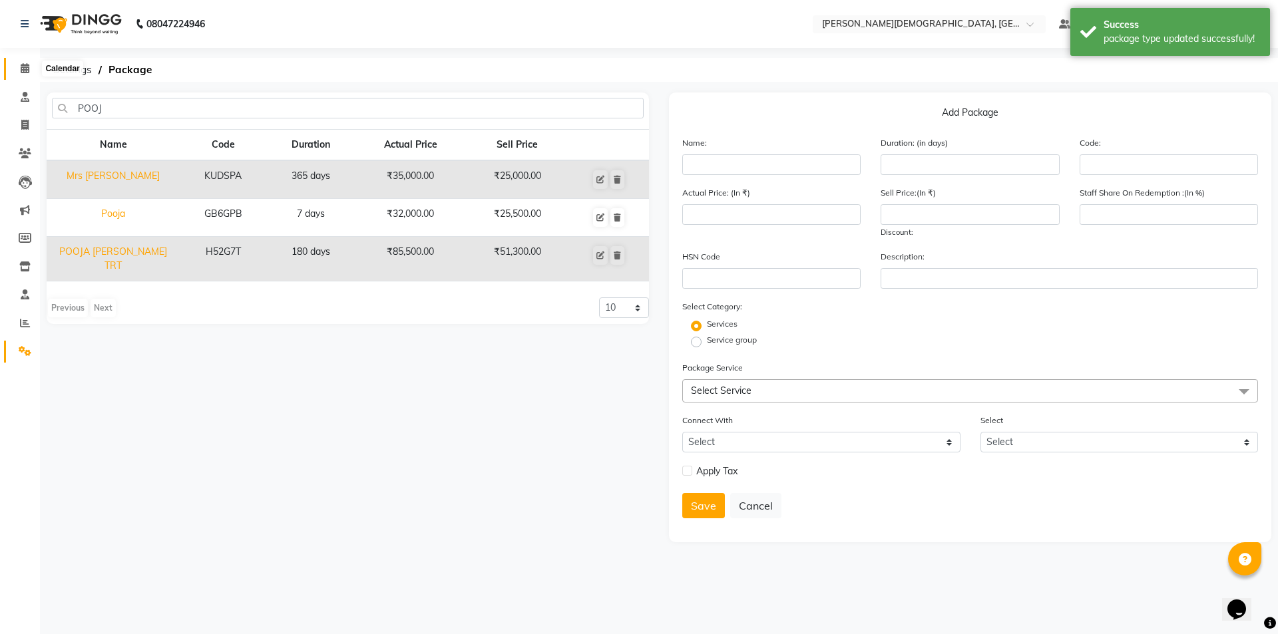
click at [21, 67] on icon at bounding box center [25, 68] width 9 height 10
